Goal: Check status: Check status

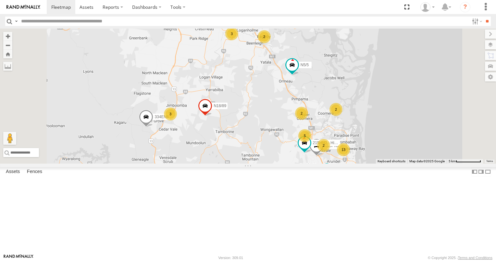
click at [350, 156] on div "13" at bounding box center [343, 149] width 13 height 13
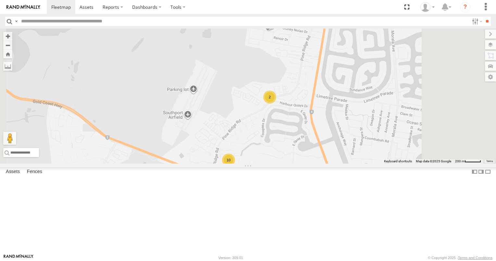
click at [276, 103] on div "2" at bounding box center [269, 97] width 13 height 13
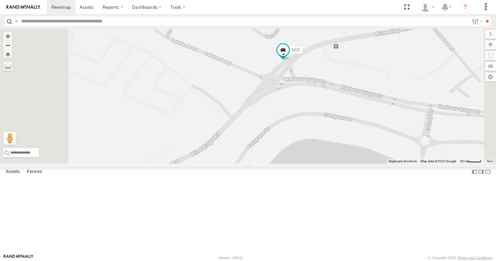
click at [226, 20] on span at bounding box center [220, 15] width 12 height 12
click at [229, 18] on label at bounding box center [222, 15] width 13 height 5
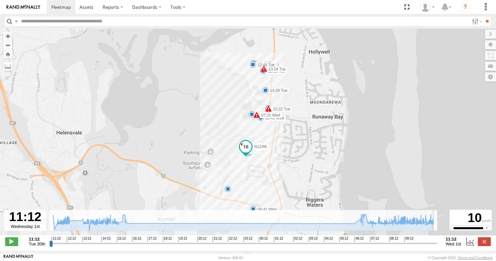
drag, startPoint x: 52, startPoint y: 247, endPoint x: 443, endPoint y: 225, distance: 391.6
type input "**********"
click at [437, 240] on input "range" at bounding box center [243, 243] width 388 height 6
click at [62, 6] on span at bounding box center [60, 7] width 19 height 6
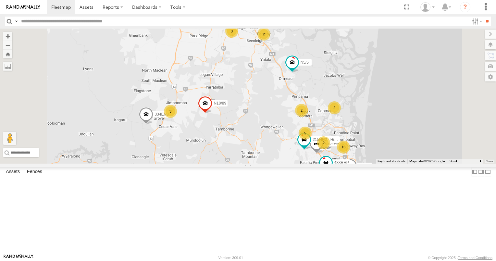
click at [350, 153] on div "13" at bounding box center [343, 146] width 13 height 13
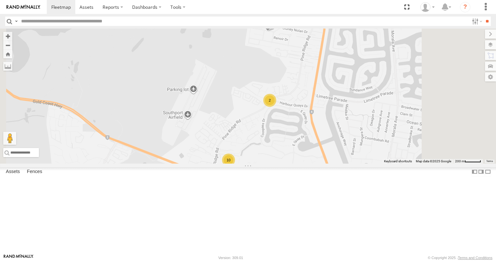
click at [276, 107] on div "2" at bounding box center [269, 100] width 13 height 13
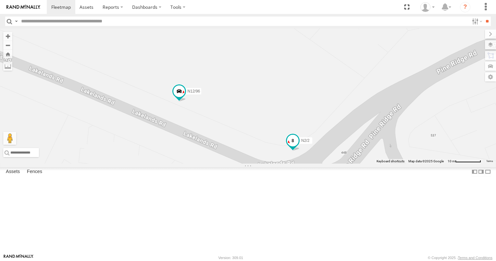
click at [298, 146] on span at bounding box center [293, 141] width 12 height 12
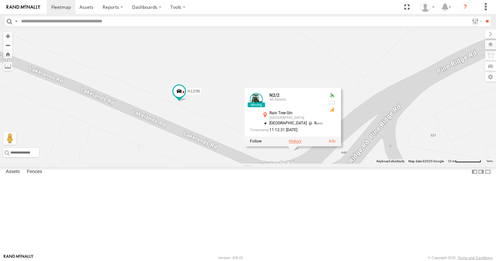
click at [301, 143] on label at bounding box center [295, 141] width 13 height 5
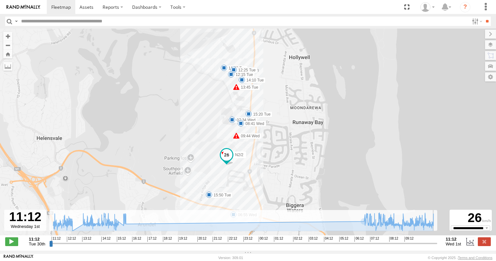
drag, startPoint x: 51, startPoint y: 247, endPoint x: 446, endPoint y: 245, distance: 395.2
type input "**********"
click at [437, 245] on input "range" at bounding box center [243, 243] width 388 height 6
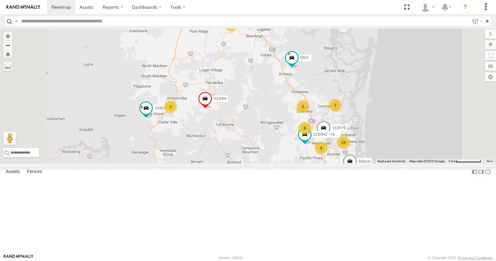
click at [350, 149] on div "13" at bounding box center [343, 142] width 13 height 13
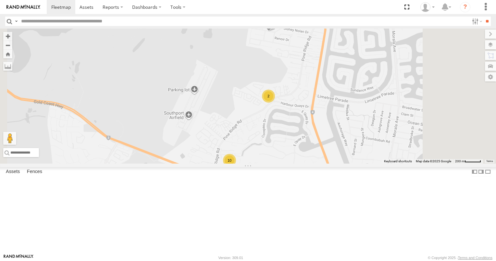
click at [275, 103] on div "2" at bounding box center [268, 96] width 13 height 13
